Goal: Entertainment & Leisure: Consume media (video, audio)

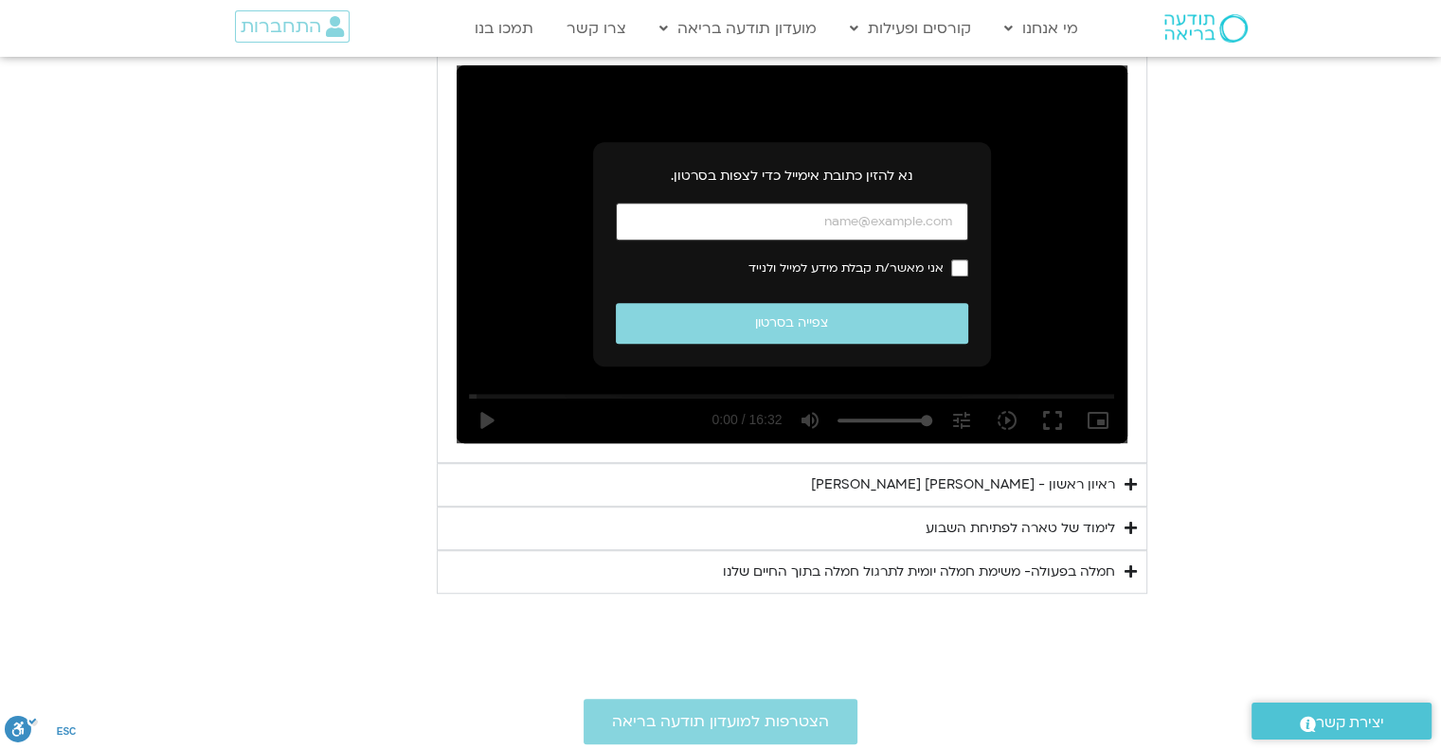
click at [841, 222] on input "כתובת אימייל" at bounding box center [792, 222] width 352 height 39
type input "[EMAIL_ADDRESS][DOMAIN_NAME]"
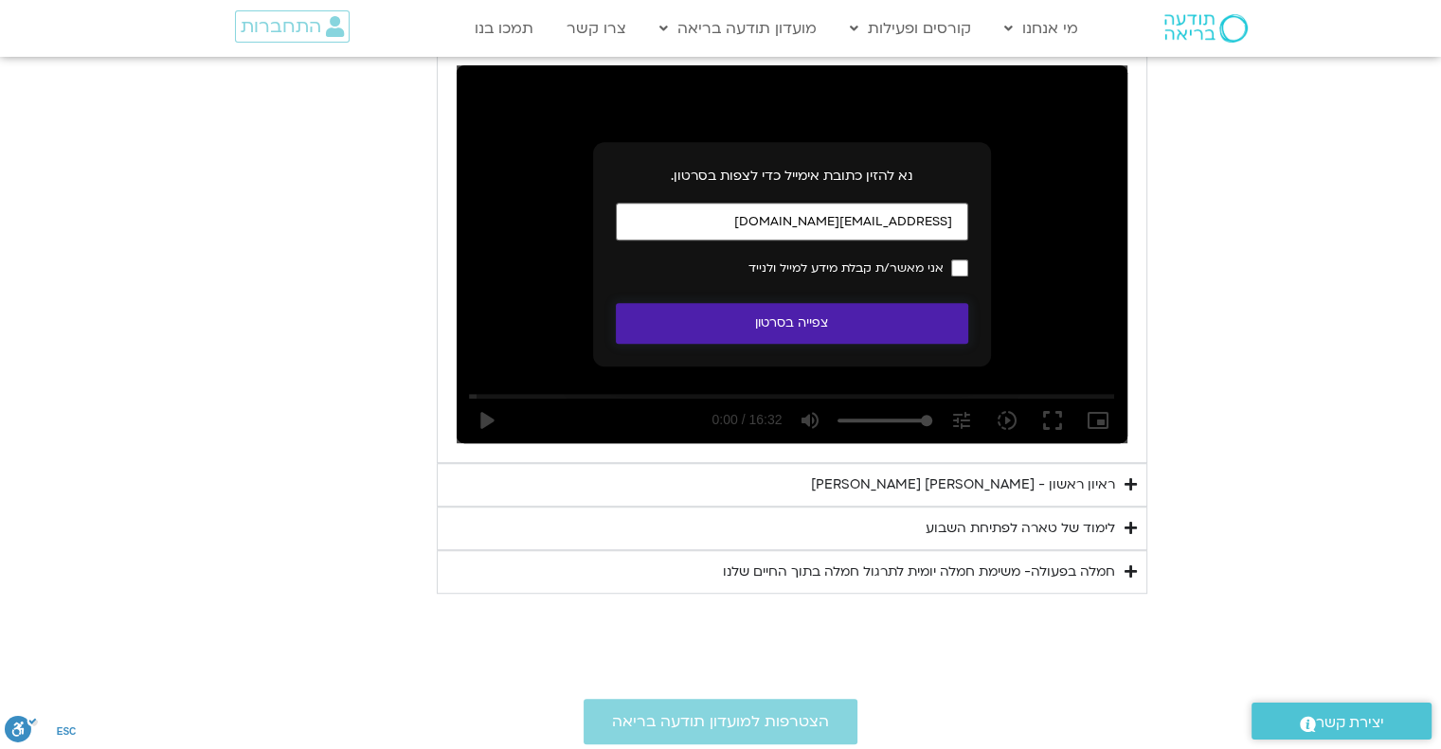
click at [864, 329] on button "צפייה בסרטון" at bounding box center [792, 323] width 352 height 41
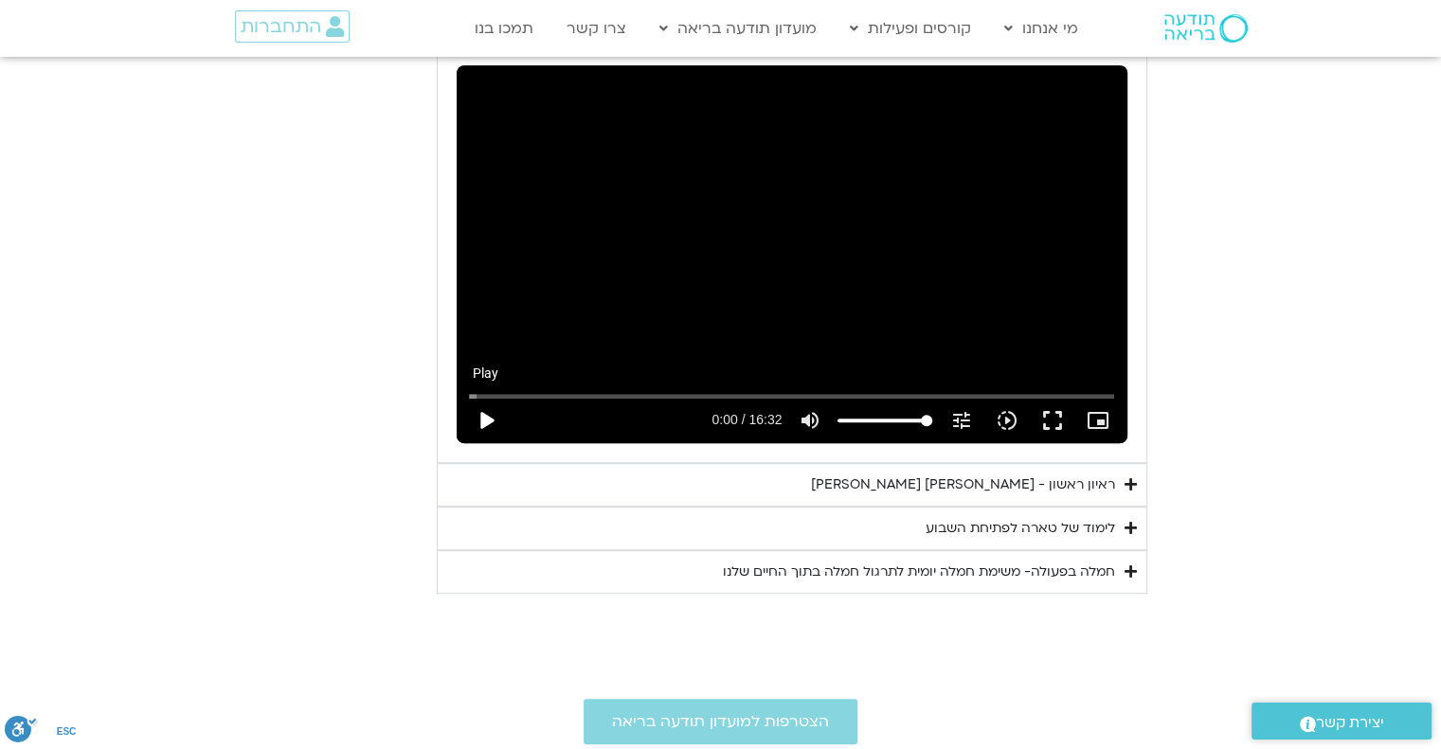
click at [488, 424] on button "play_arrow" at bounding box center [485, 420] width 45 height 45
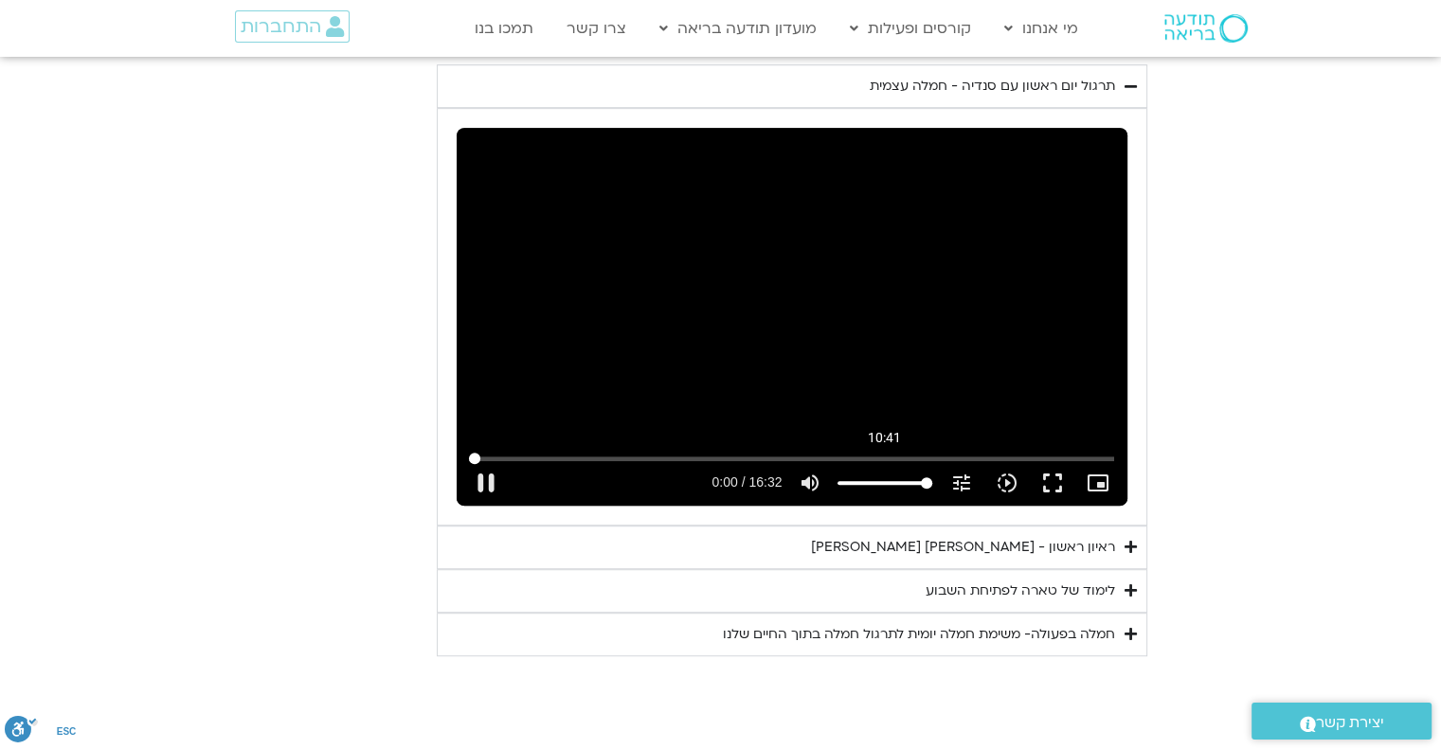
scroll to position [985, 0]
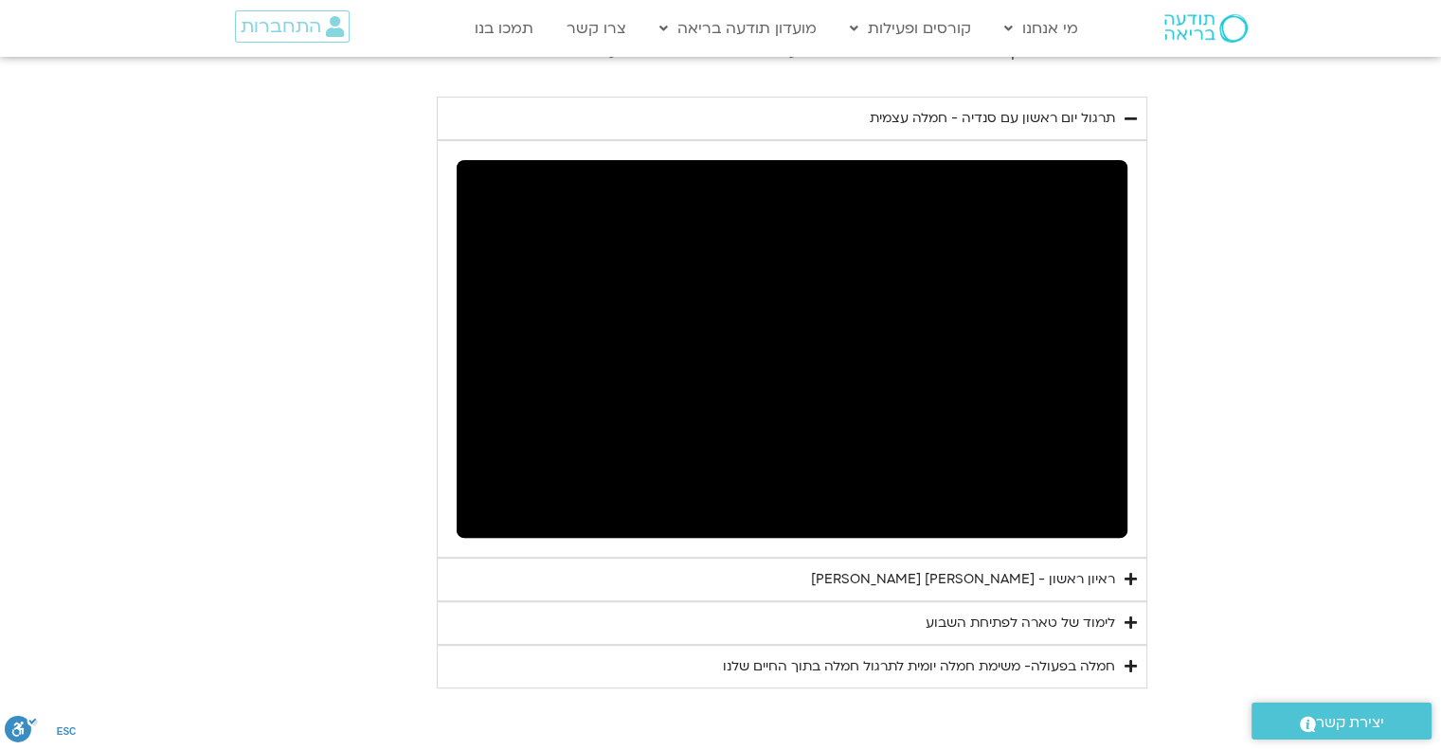
click at [1334, 119] on section "יום ראשון - חמלה עצמית השבוע שלנו מתחיל מהבסיס, תרגול של חמלה עצמית – נוכחת וקש…" at bounding box center [720, 253] width 1441 height 871
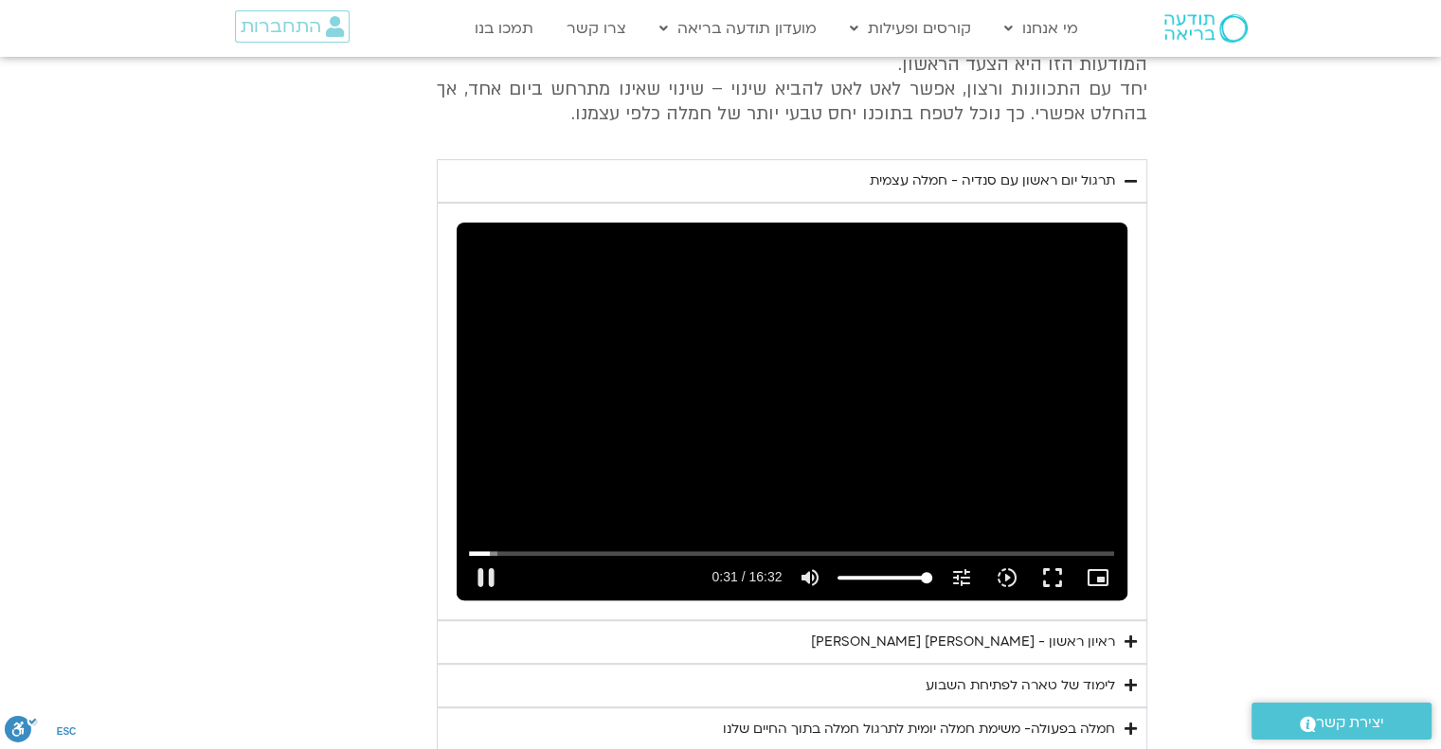
scroll to position [891, 0]
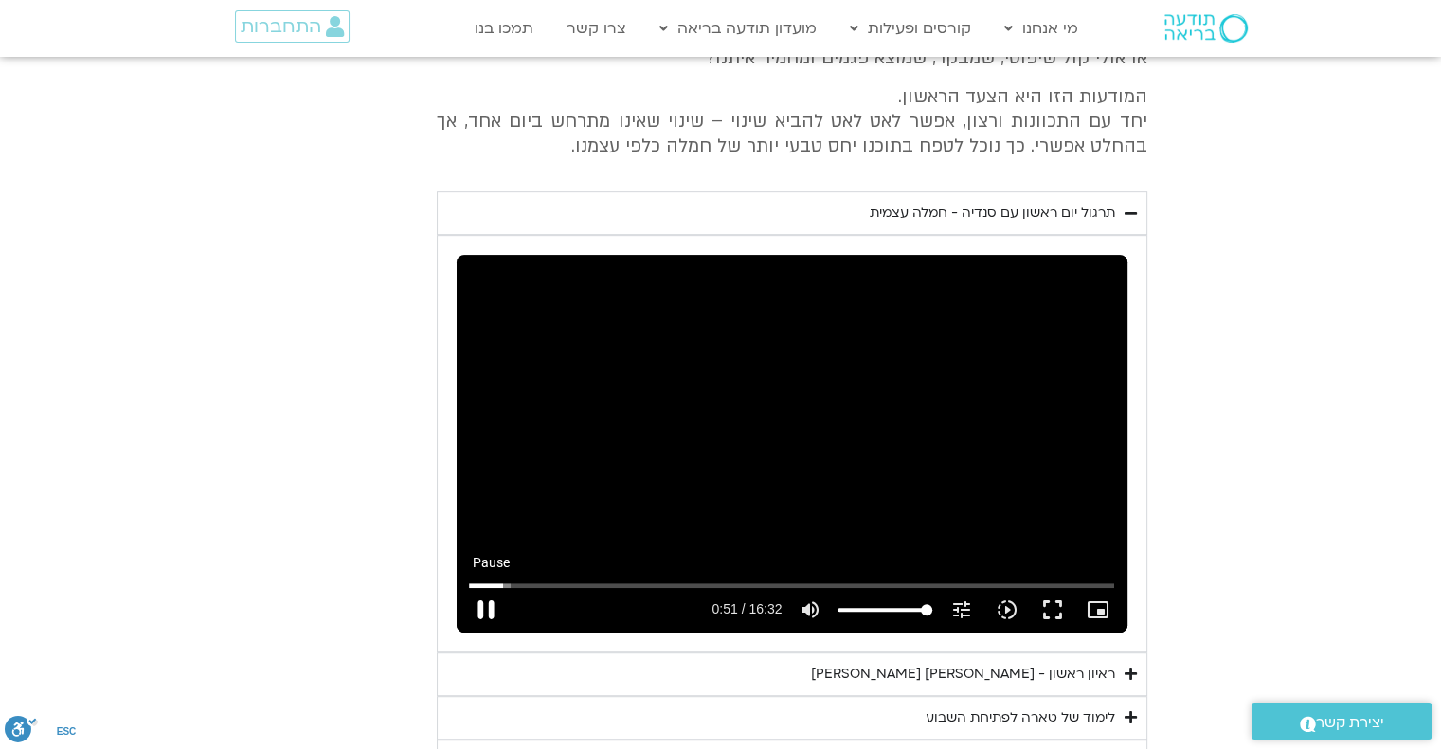
click at [494, 605] on button "pause" at bounding box center [485, 609] width 45 height 45
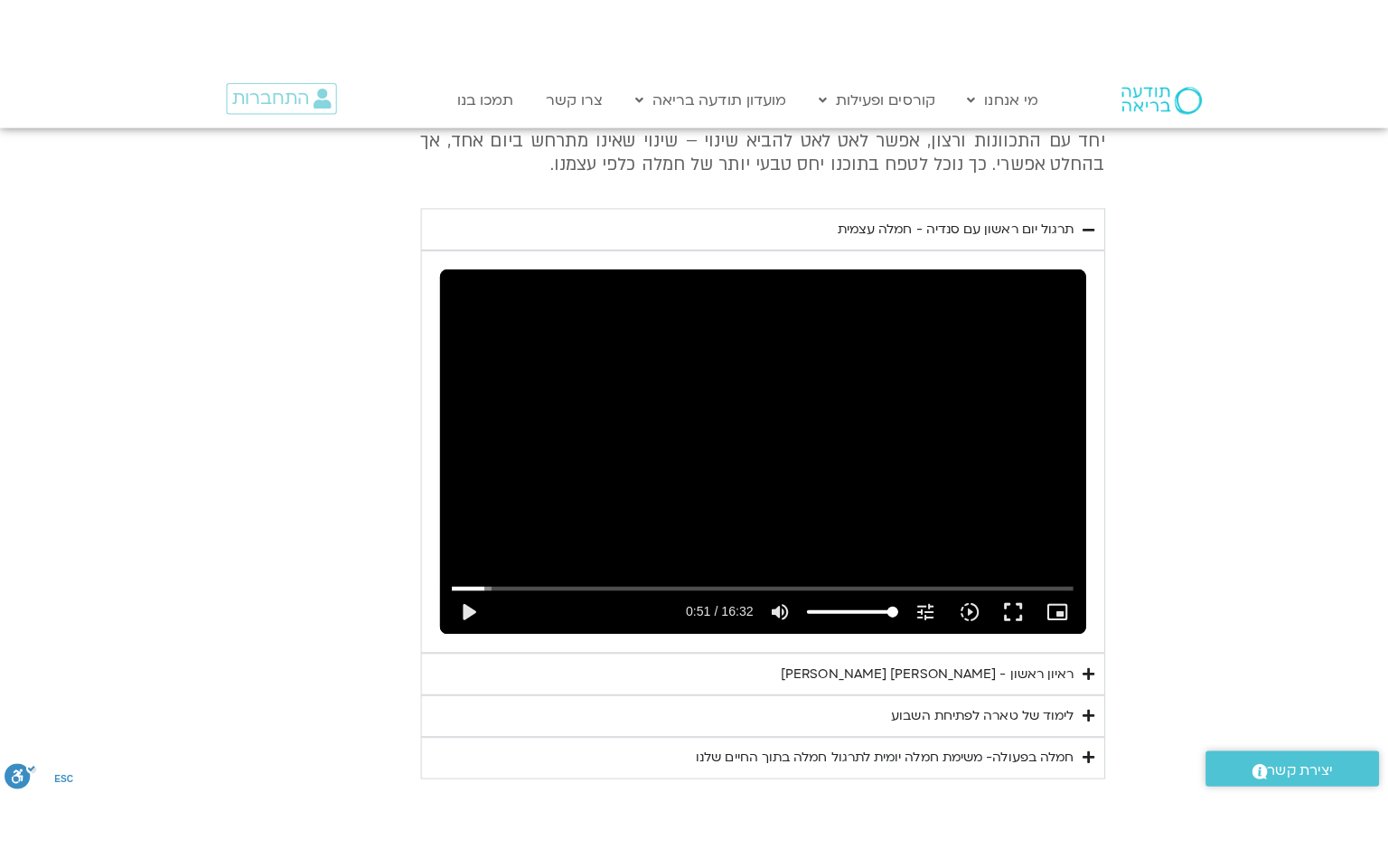
scroll to position [940, 0]
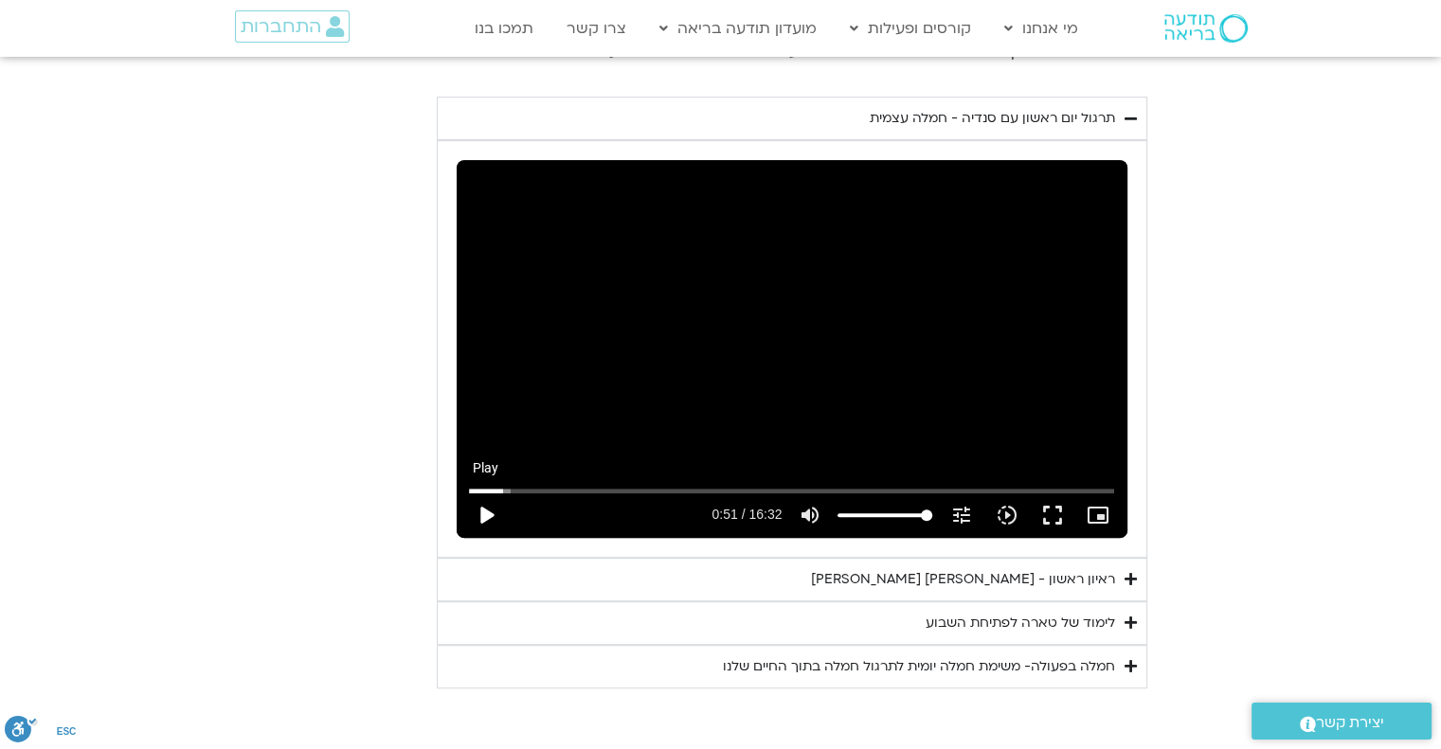
click at [490, 514] on button "play_arrow" at bounding box center [485, 515] width 45 height 45
drag, startPoint x: 1055, startPoint y: 522, endPoint x: 1055, endPoint y: 637, distance: 114.6
click at [1055, 522] on button "fullscreen" at bounding box center [1051, 515] width 45 height 45
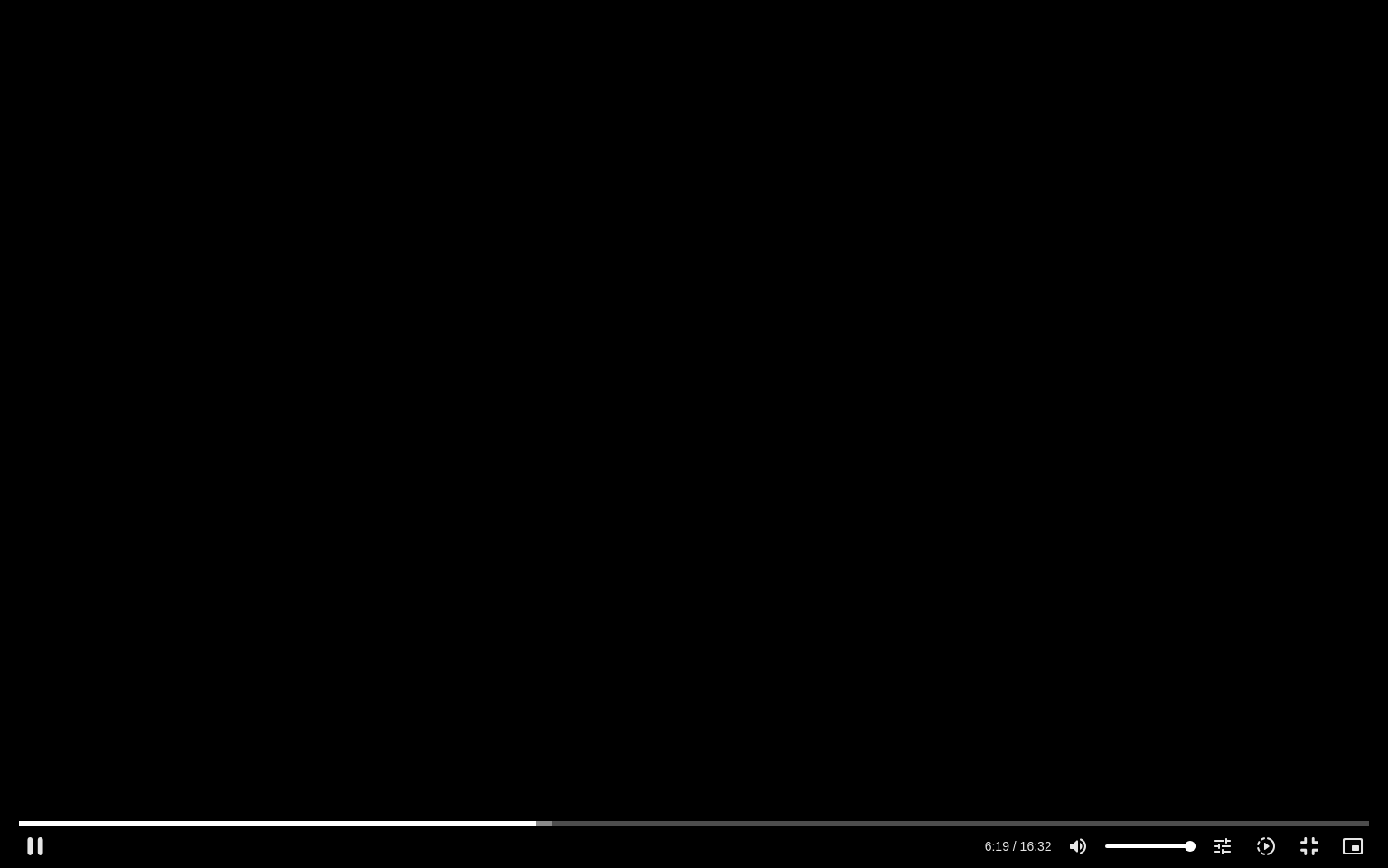
click at [1058, 491] on div "Skip Ad 15:46 pause 6:19 / 16:32 volume_up Mute tune Resolution Auto 240p slow_…" at bounding box center [694, 434] width 1388 height 868
type input "379.873367"
